Goal: Information Seeking & Learning: Stay updated

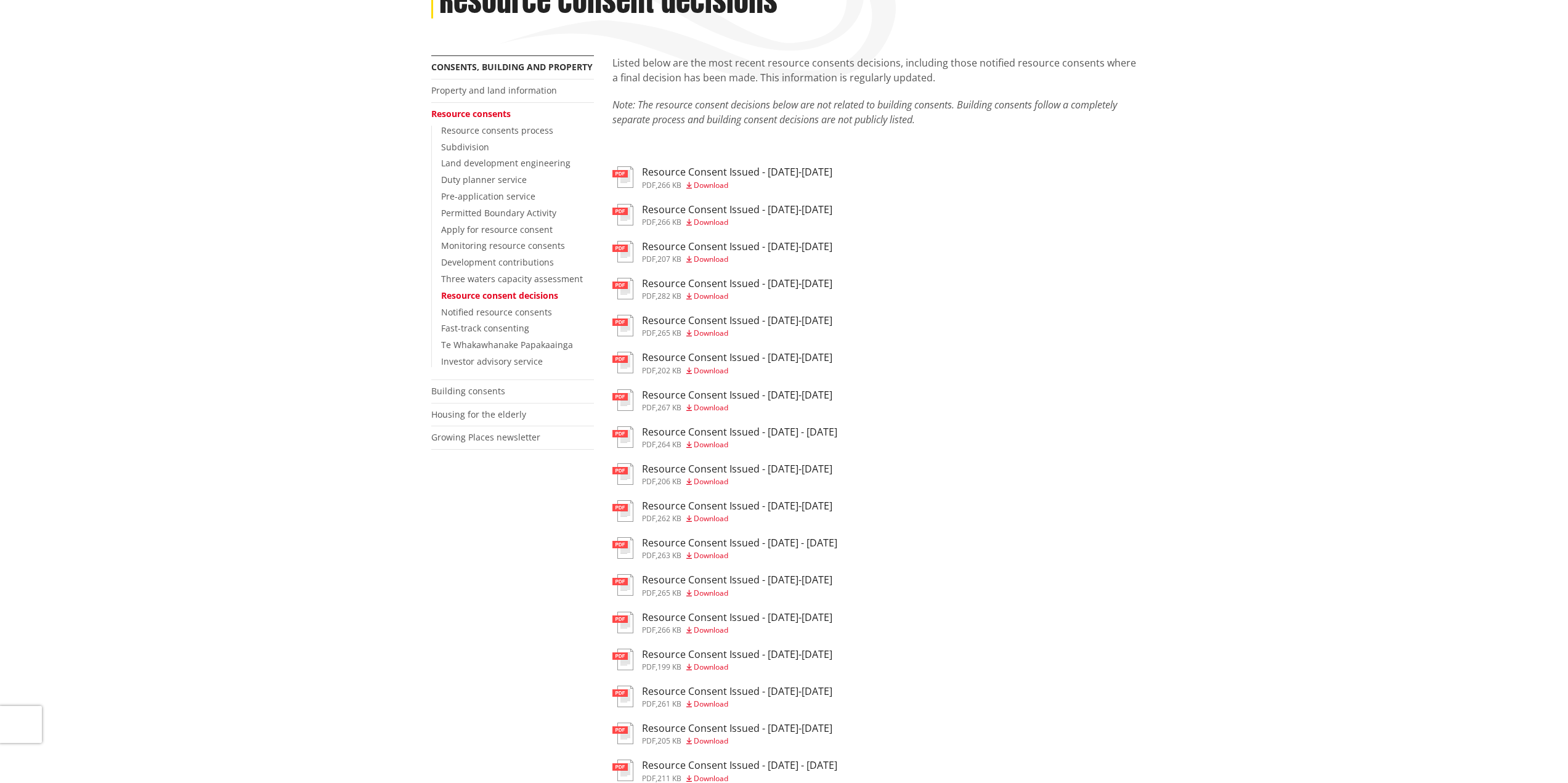
scroll to position [61, 0]
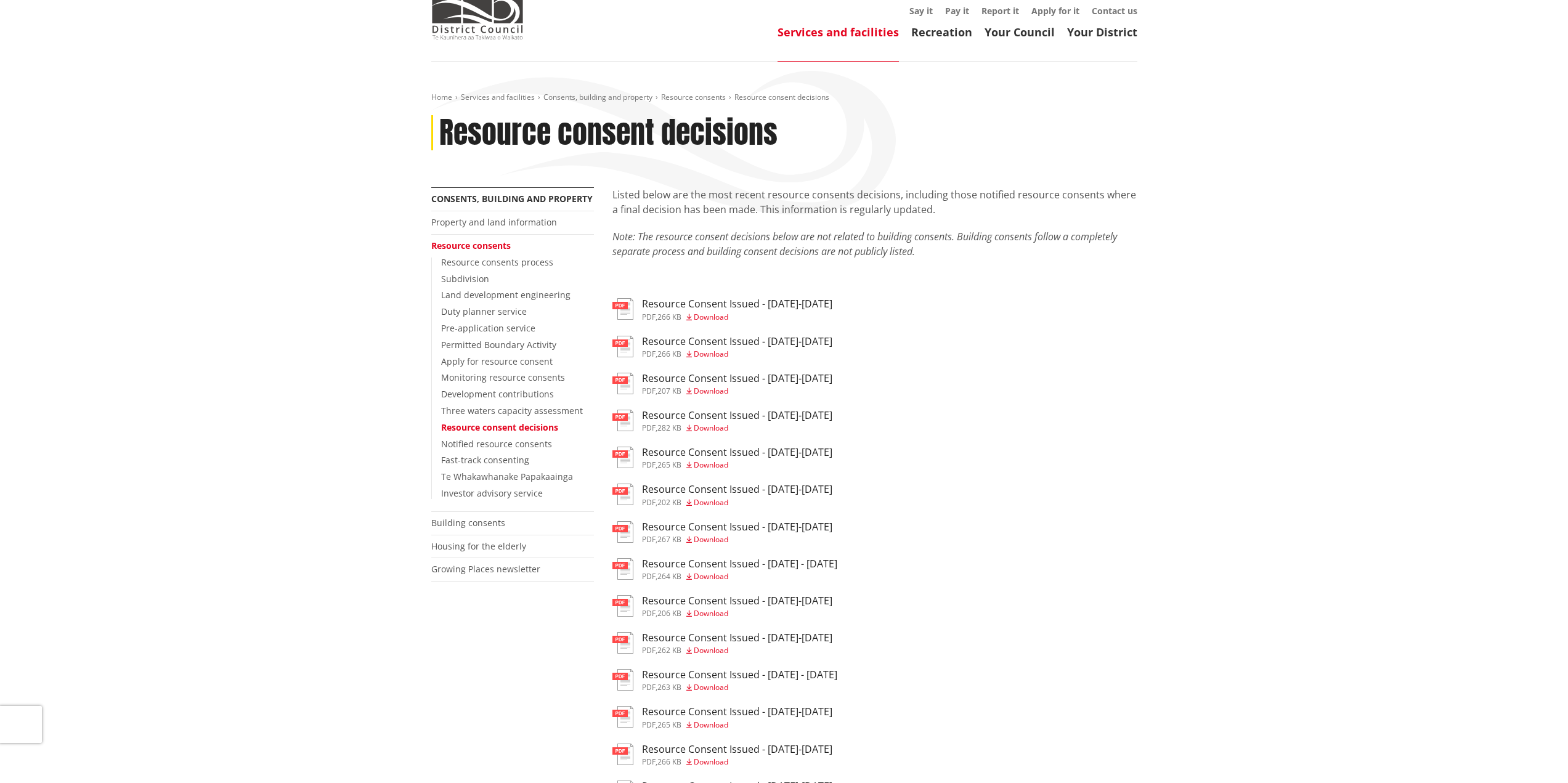
click at [796, 303] on h3 "Resource Consent Issued - [DATE]-[DATE]" at bounding box center [737, 304] width 190 height 12
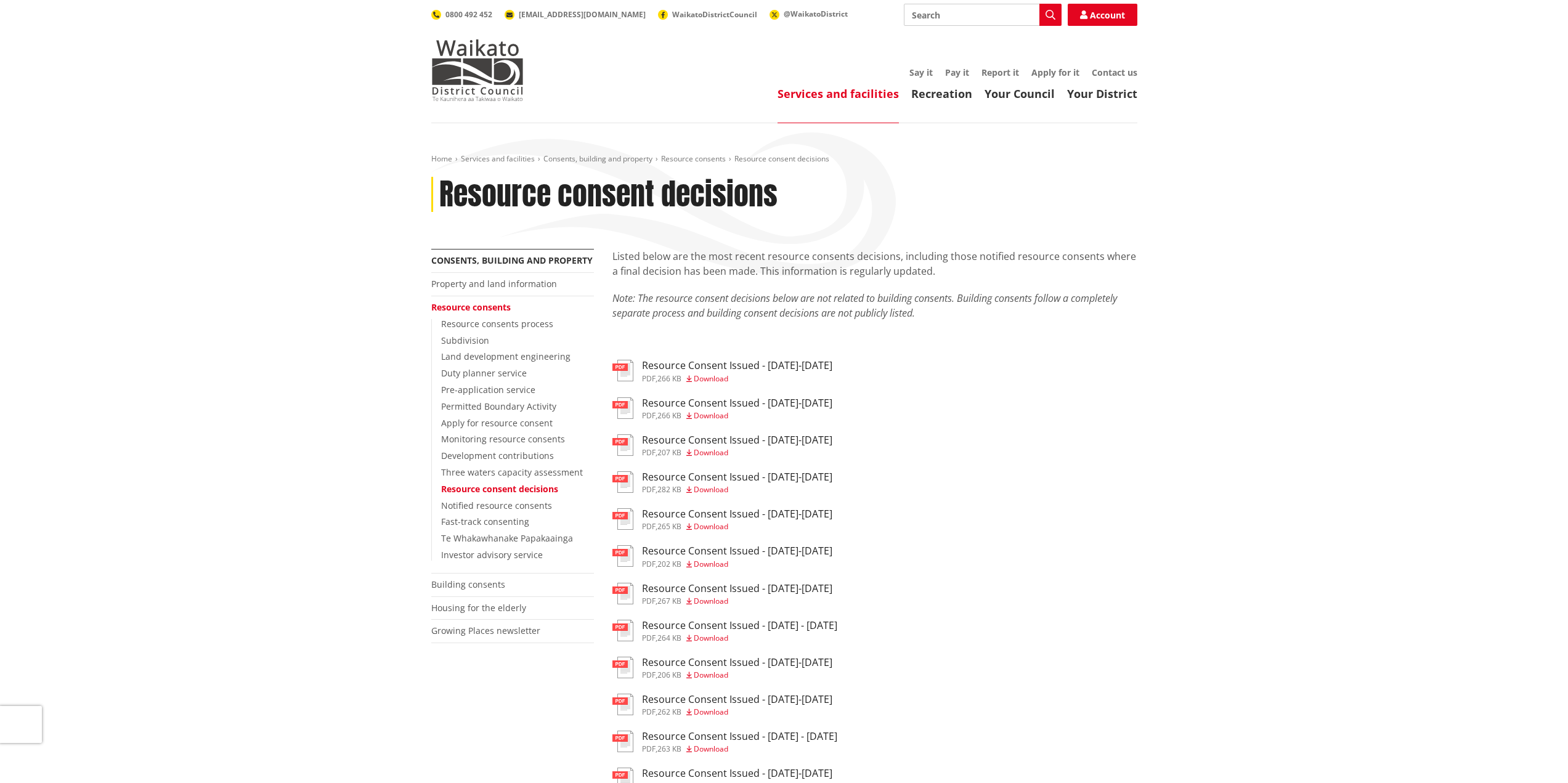
scroll to position [61, 0]
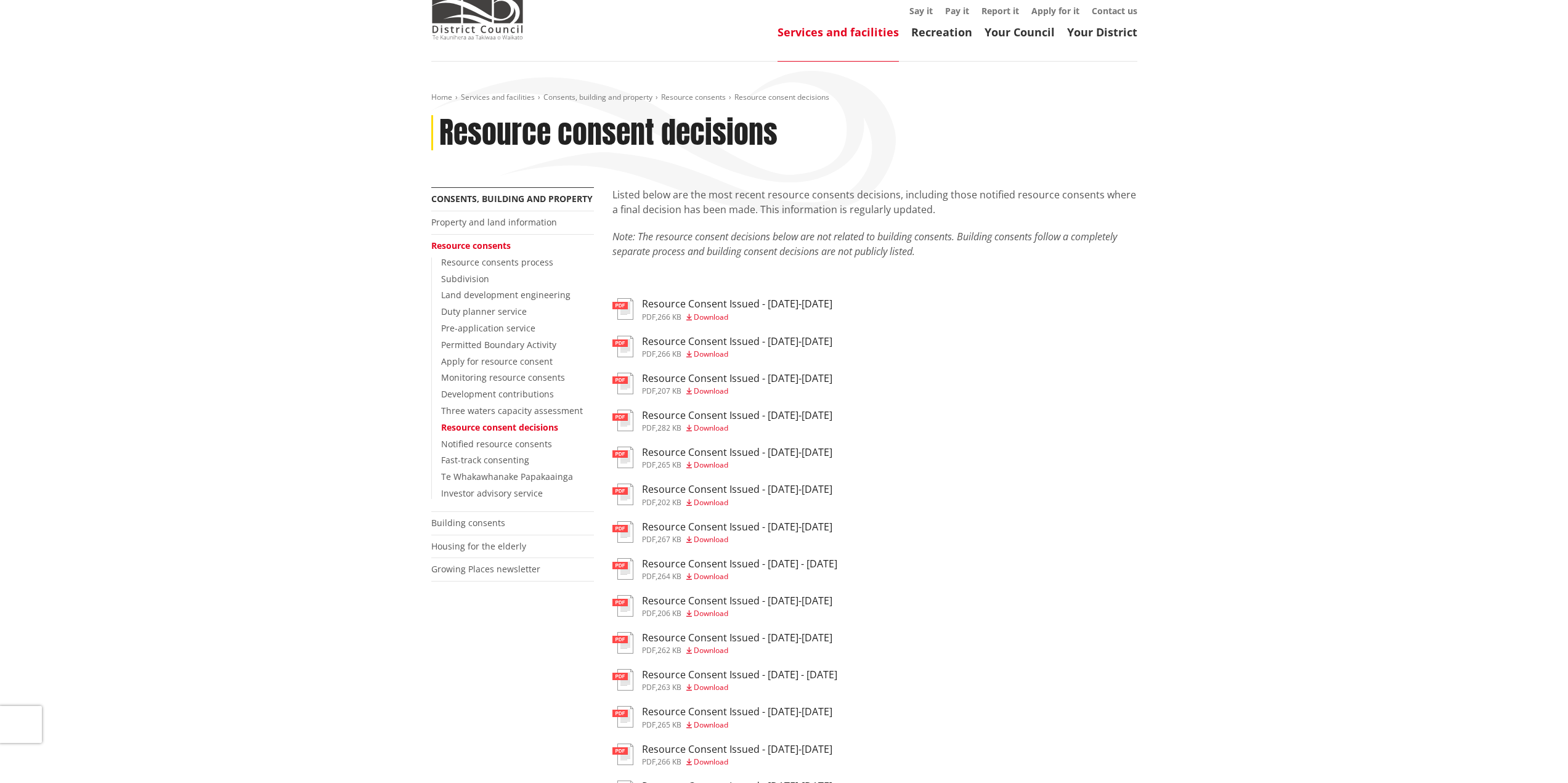
click at [744, 340] on h3 "Resource Consent Issued - [DATE]-[DATE]" at bounding box center [737, 342] width 190 height 12
drag, startPoint x: 731, startPoint y: 375, endPoint x: 751, endPoint y: 372, distance: 20.2
click at [731, 375] on h3 "Resource Consent Issued - [DATE]-[DATE]" at bounding box center [737, 378] width 190 height 12
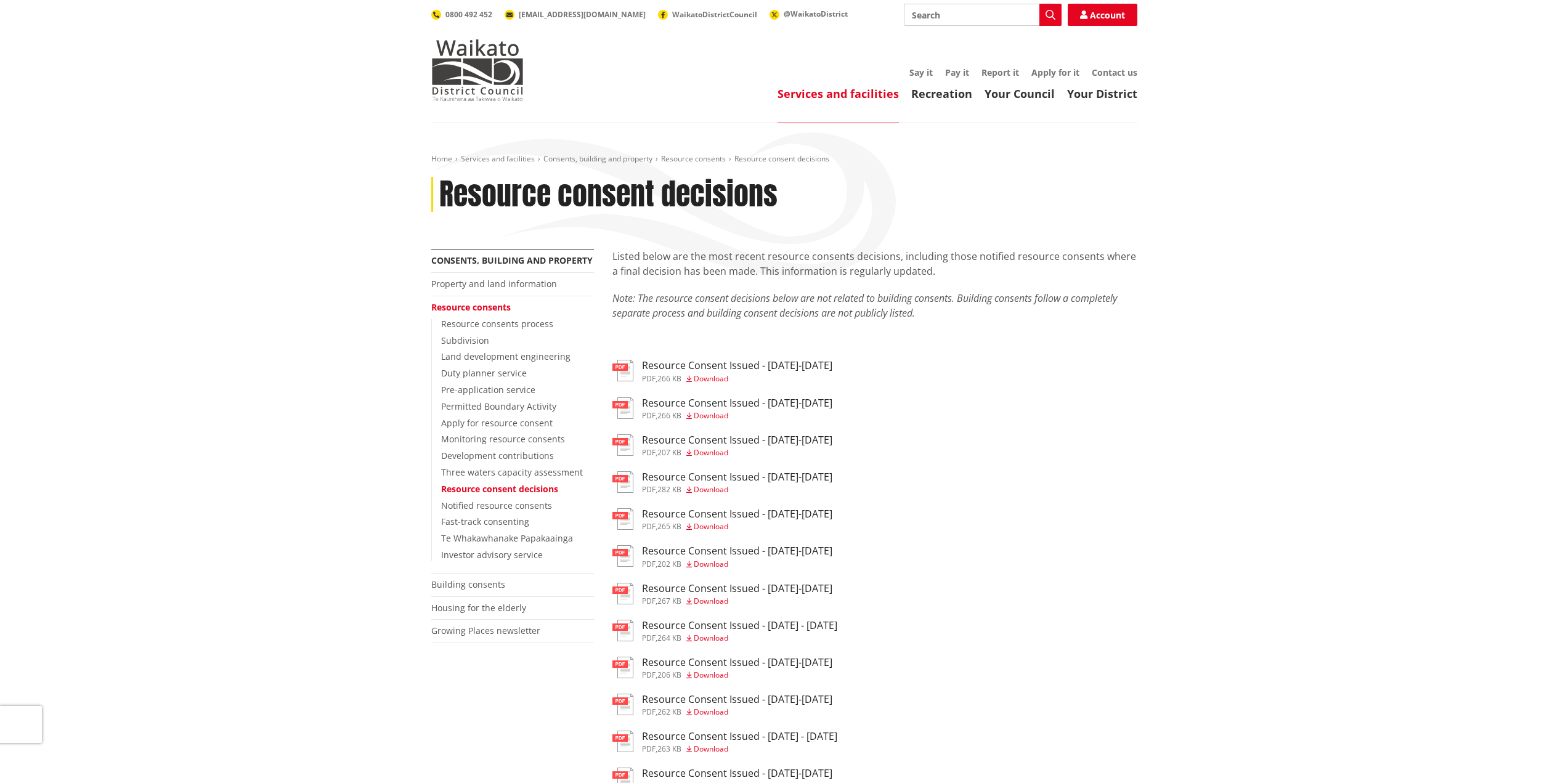
scroll to position [61, 0]
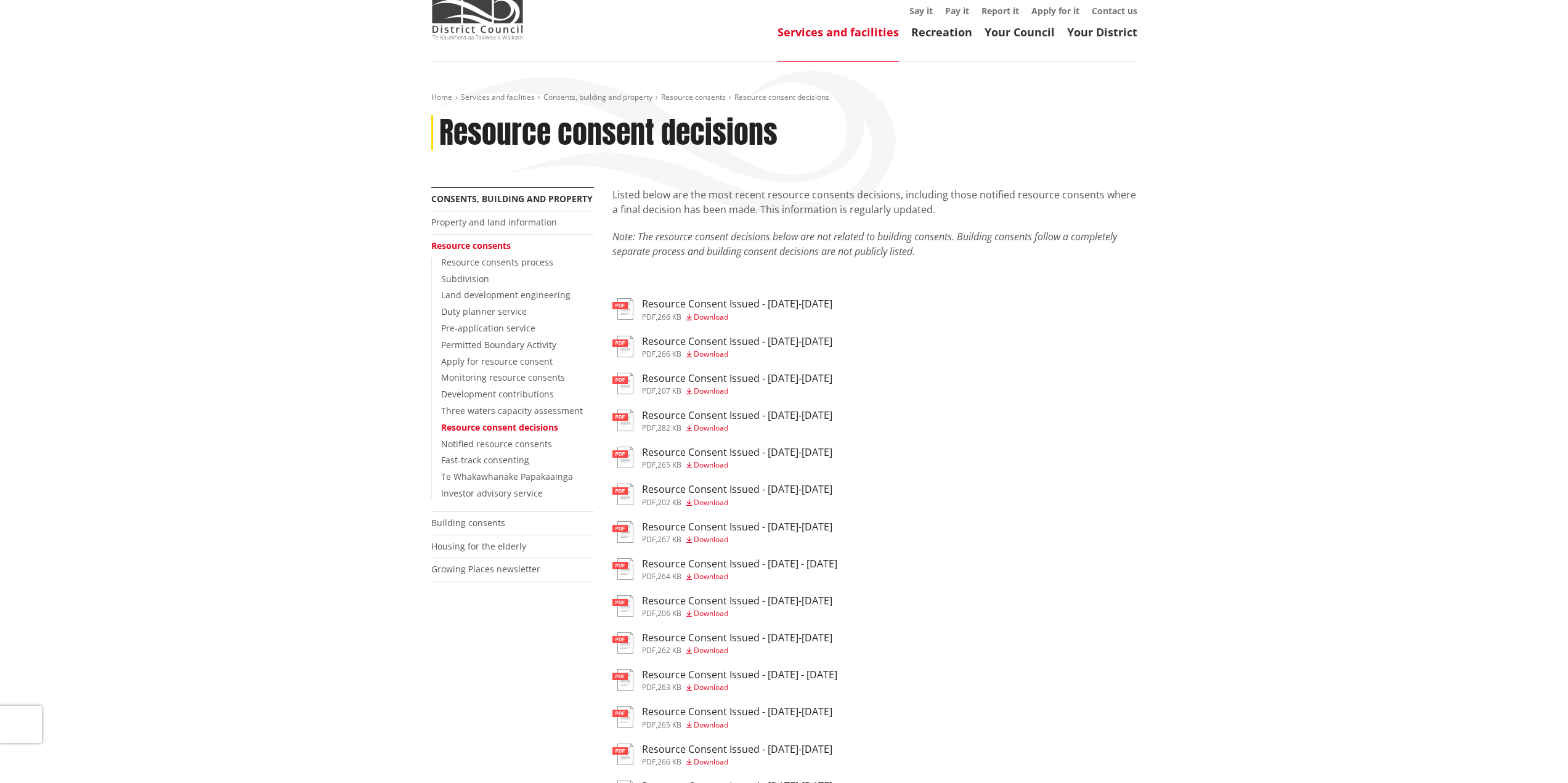
click at [739, 413] on h3 "Resource Consent Issued - [DATE]-[DATE]" at bounding box center [737, 415] width 190 height 12
click at [805, 521] on h3 "Resource Consent Issued - [DATE]-[DATE]" at bounding box center [737, 526] width 190 height 12
